Goal: Obtain resource: Download file/media

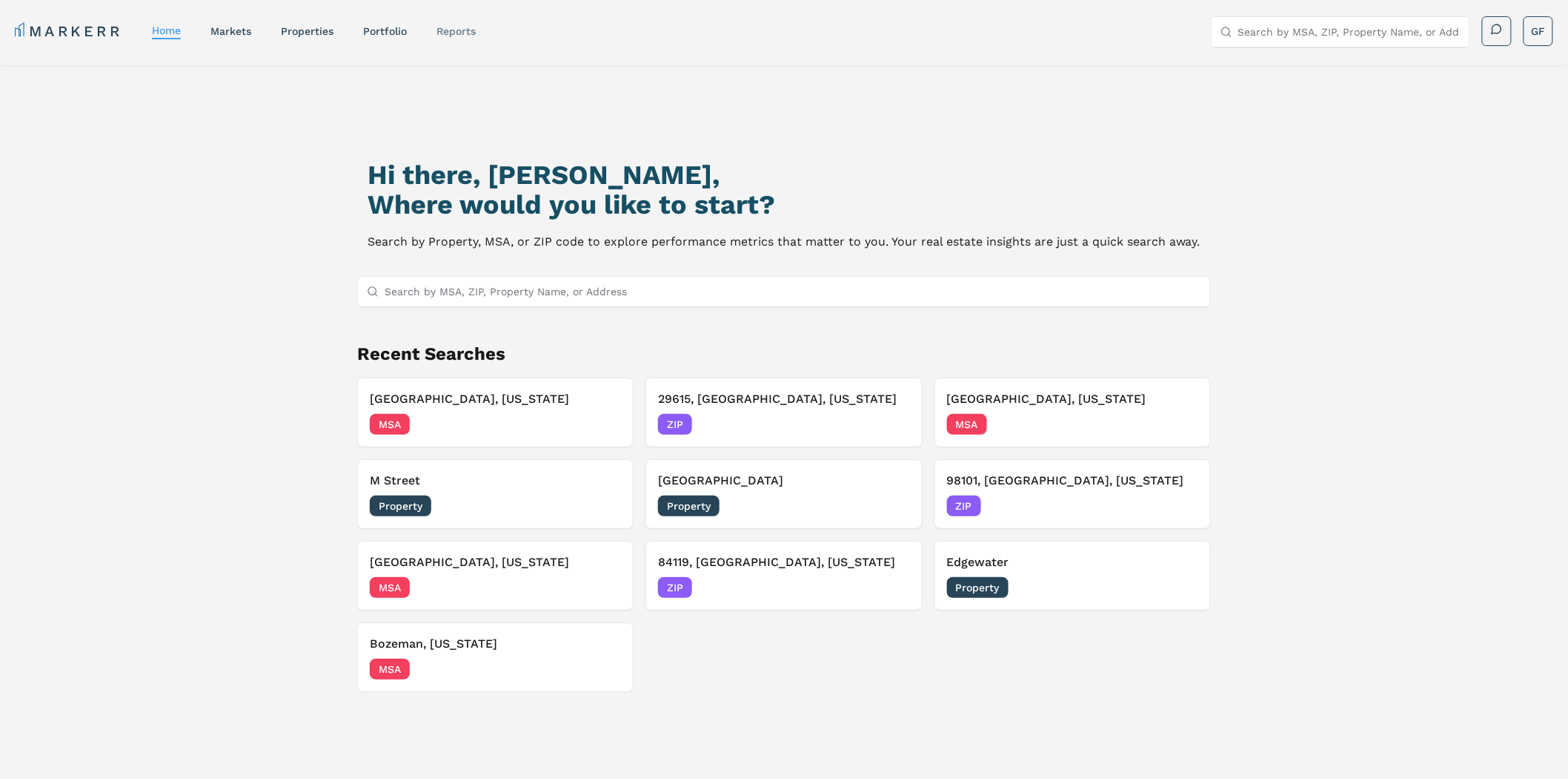
click at [445, 30] on link "reports" at bounding box center [456, 31] width 39 height 12
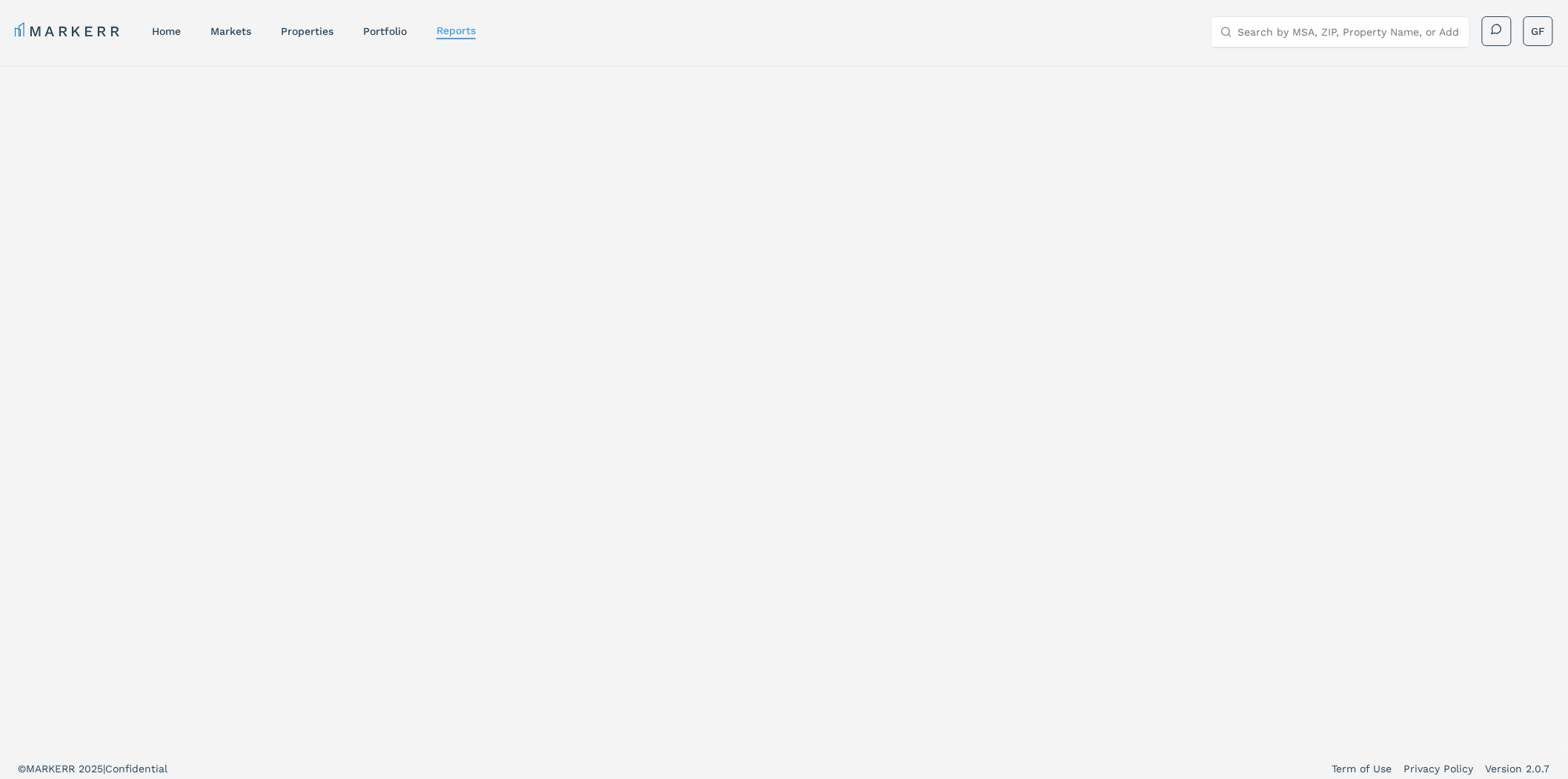
select select "-release_date"
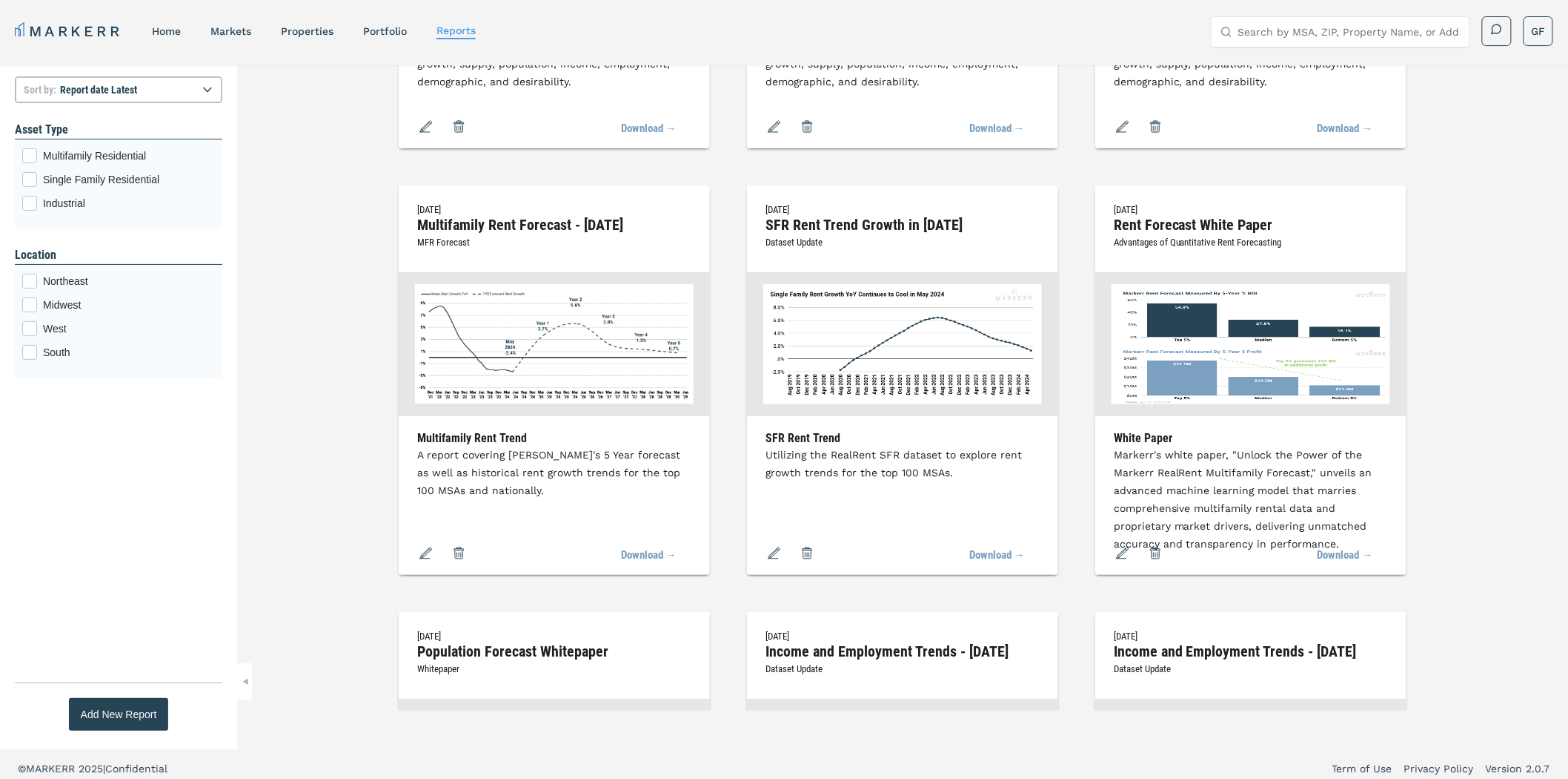
scroll to position [3744, 0]
click at [1350, 555] on link "Download →" at bounding box center [1337, 554] width 71 height 33
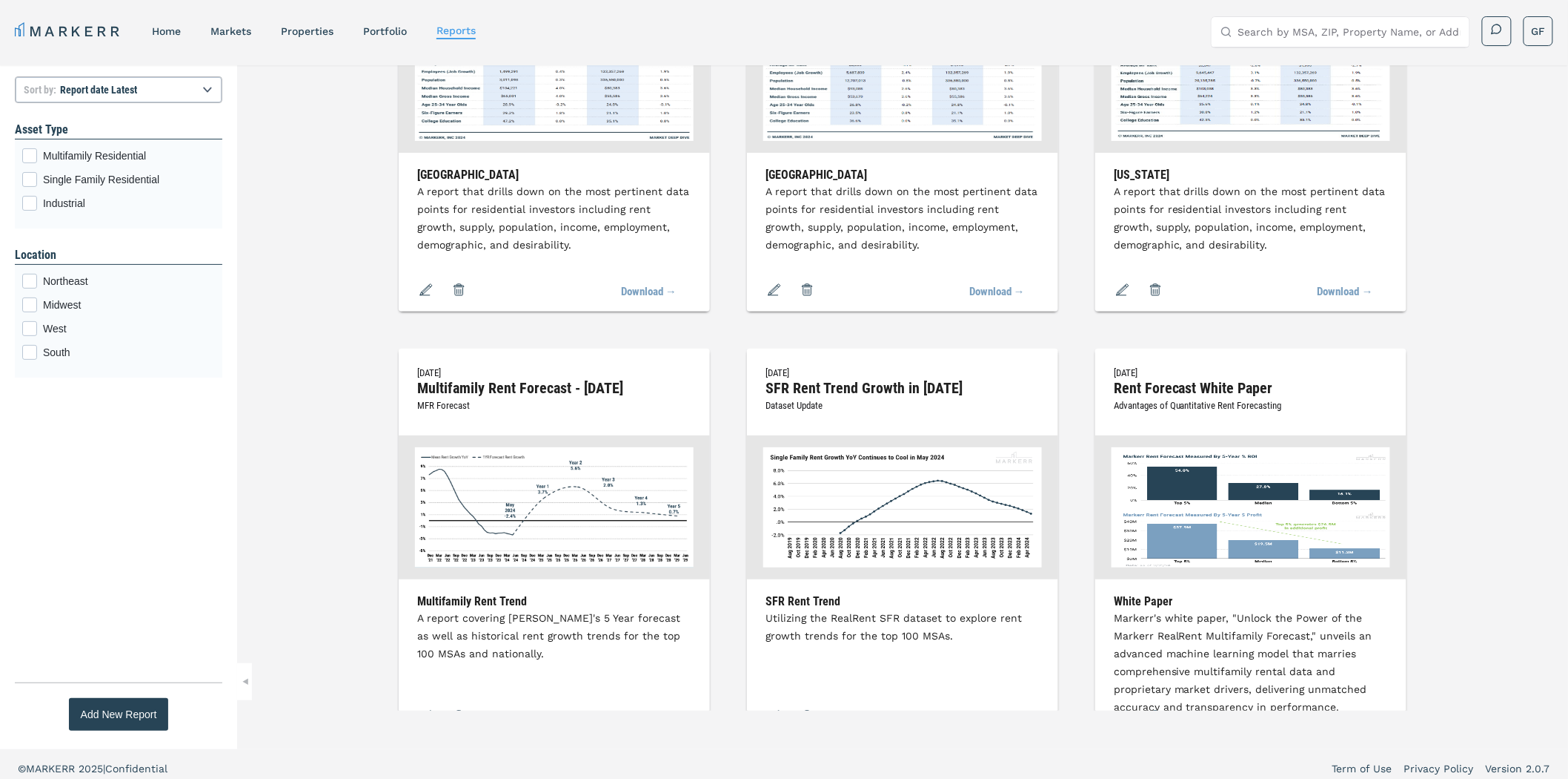
scroll to position [16816, 0]
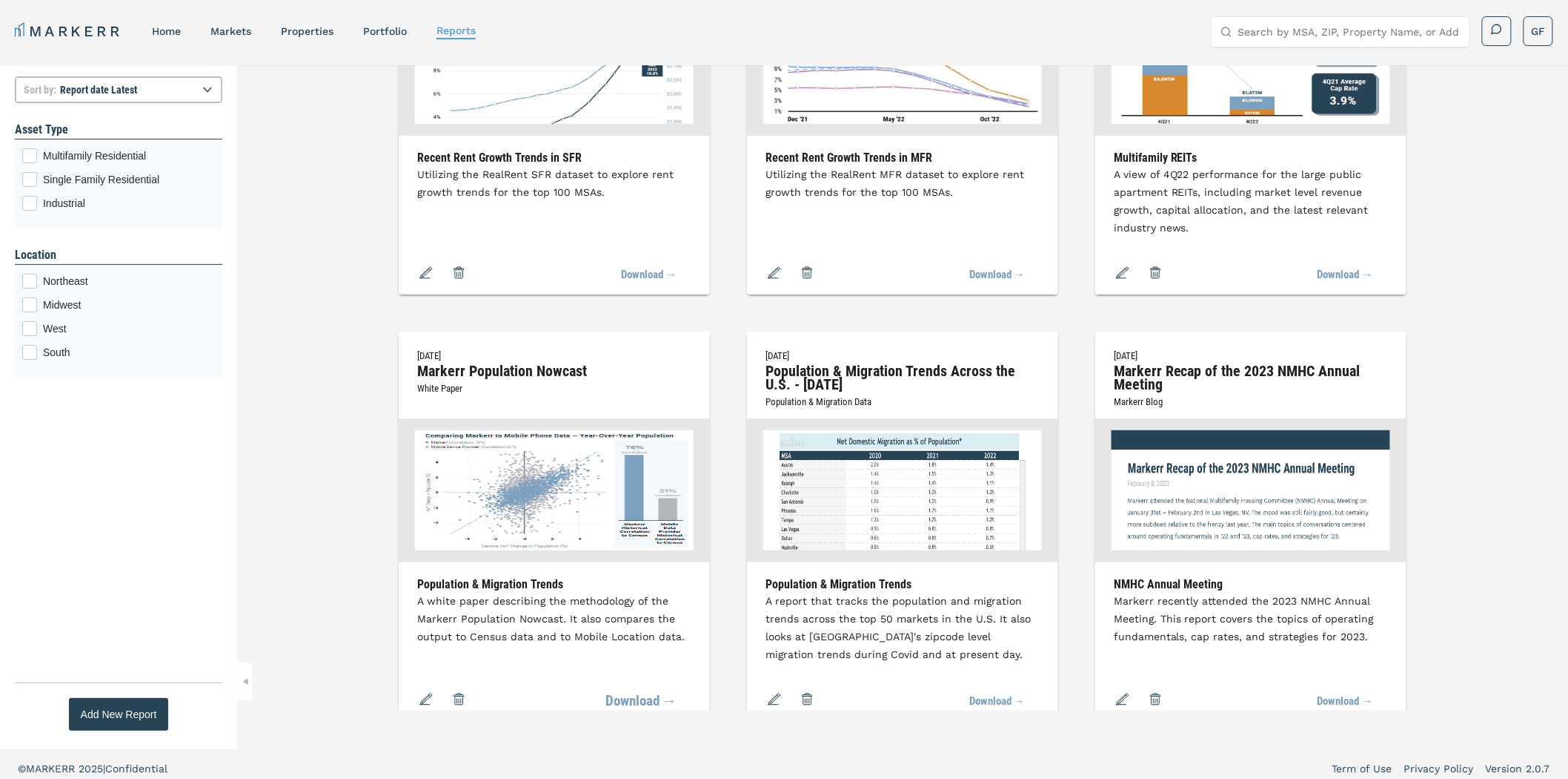
click at [638, 698] on link "Download →" at bounding box center [640, 701] width 71 height 33
